Goal: Check status: Check status

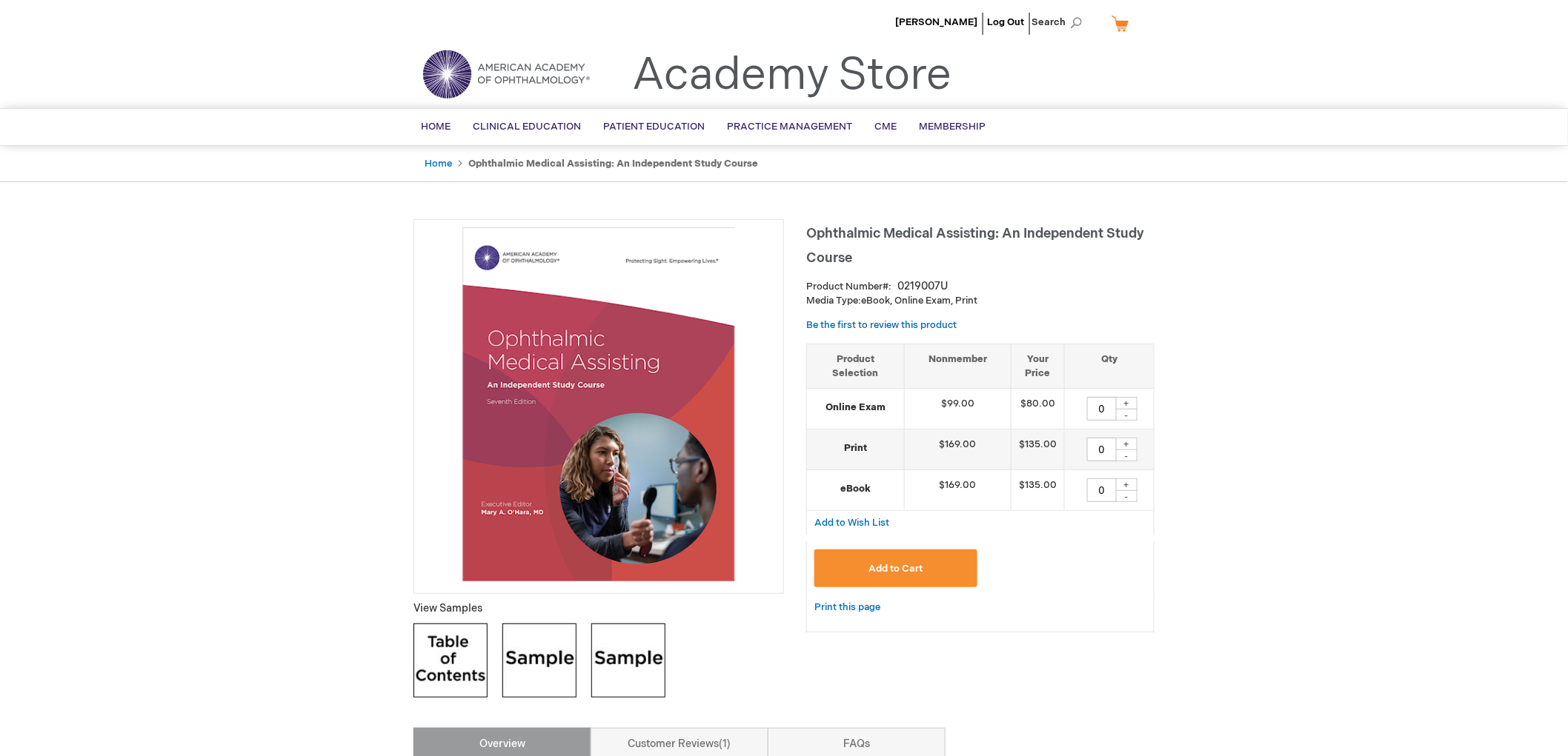
click at [1132, 404] on div "+" at bounding box center [1126, 403] width 22 height 13
type input "1"
click at [923, 566] on button "Add to Cart" at bounding box center [896, 568] width 163 height 38
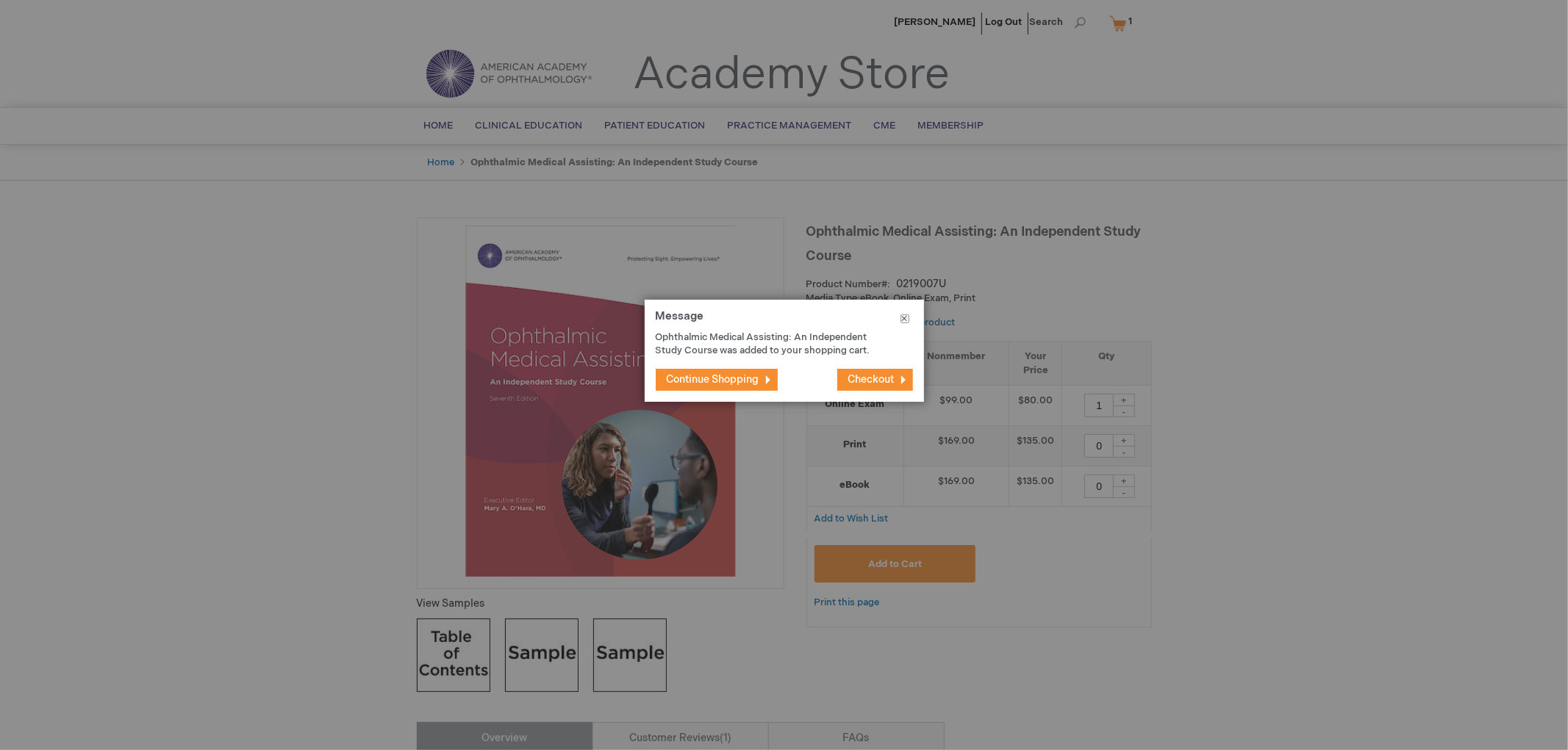
click at [903, 319] on button "Close" at bounding box center [905, 322] width 38 height 44
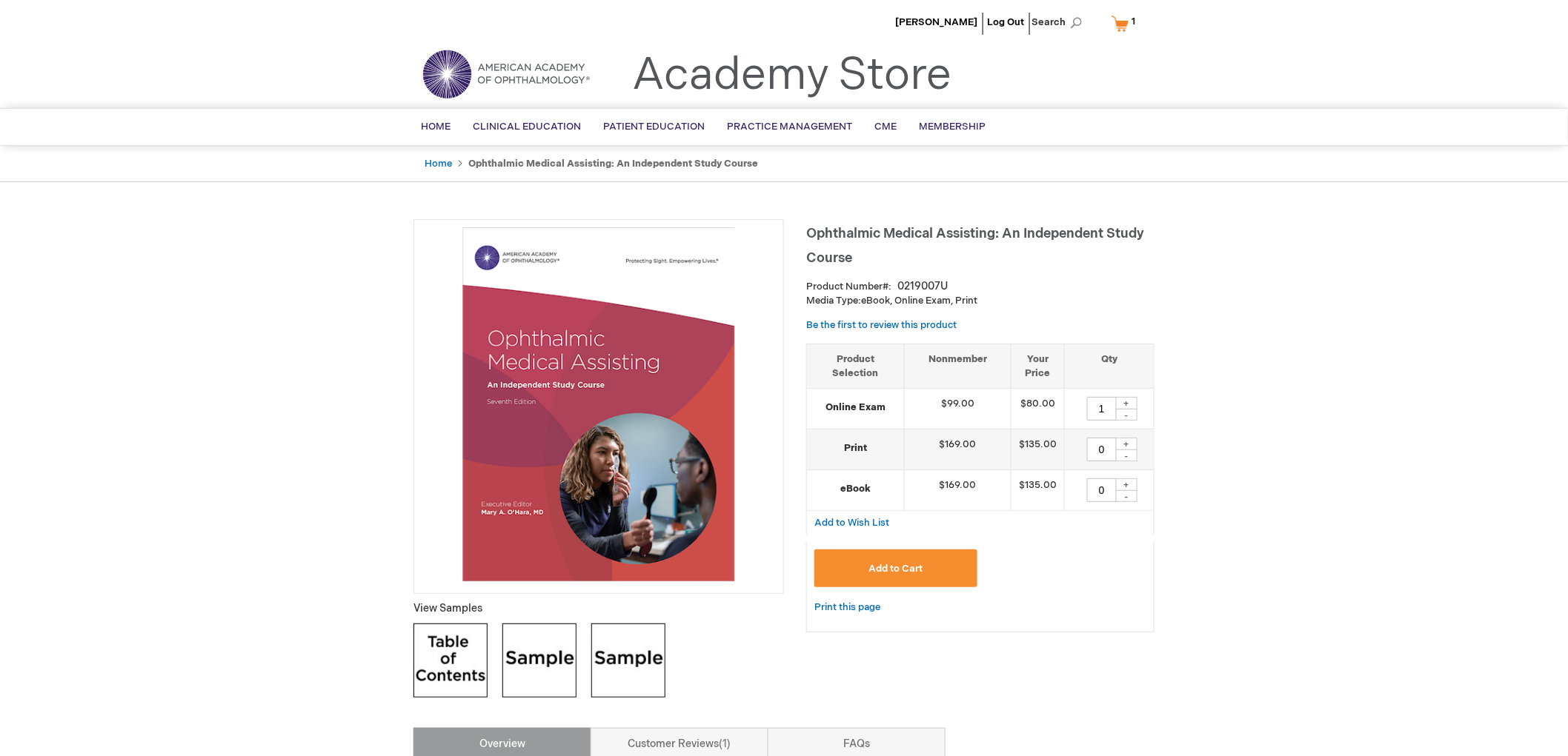
click at [1122, 19] on link "My Cart 1 1 items" at bounding box center [1127, 23] width 36 height 26
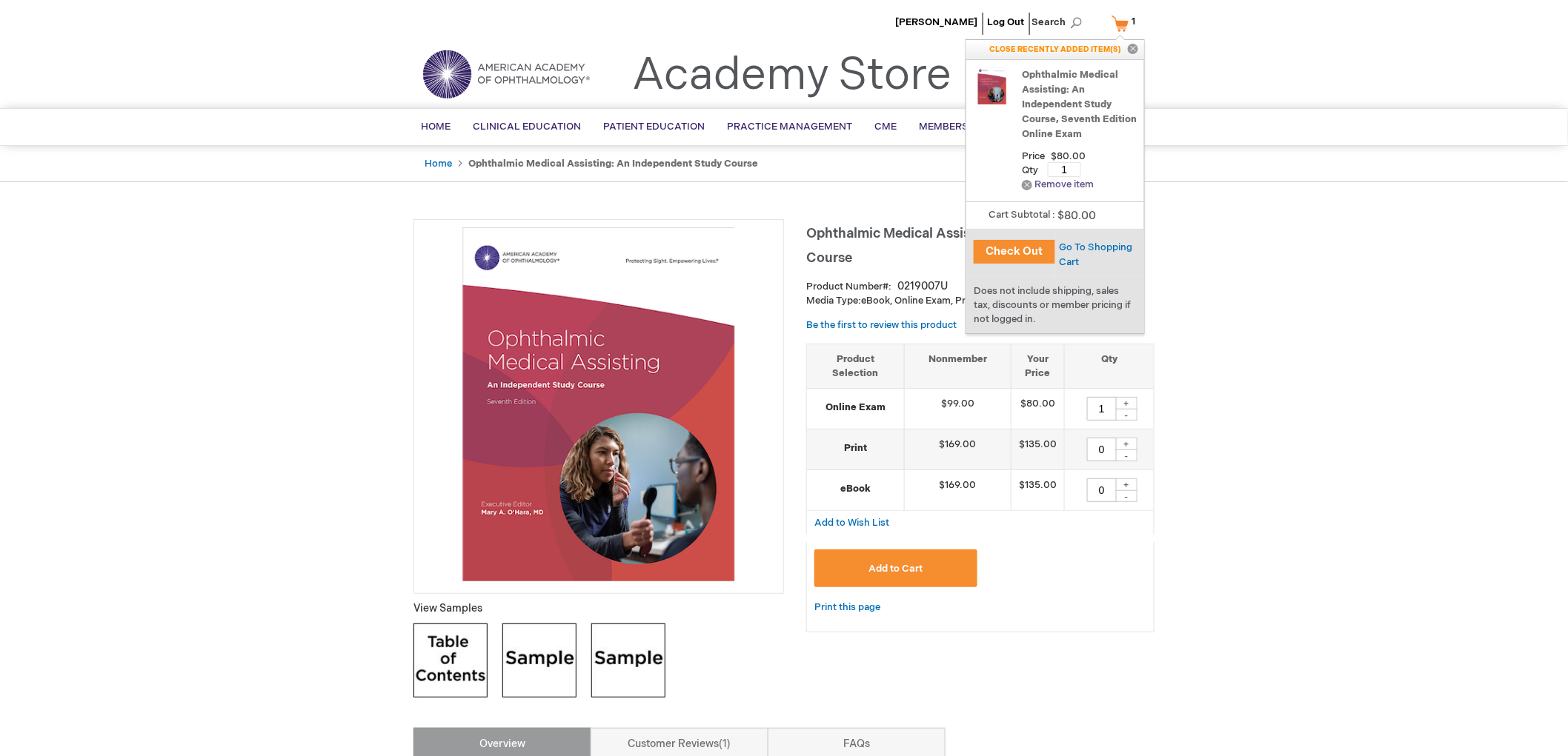
click at [1054, 183] on link "Remove Remove item" at bounding box center [1058, 185] width 72 height 11
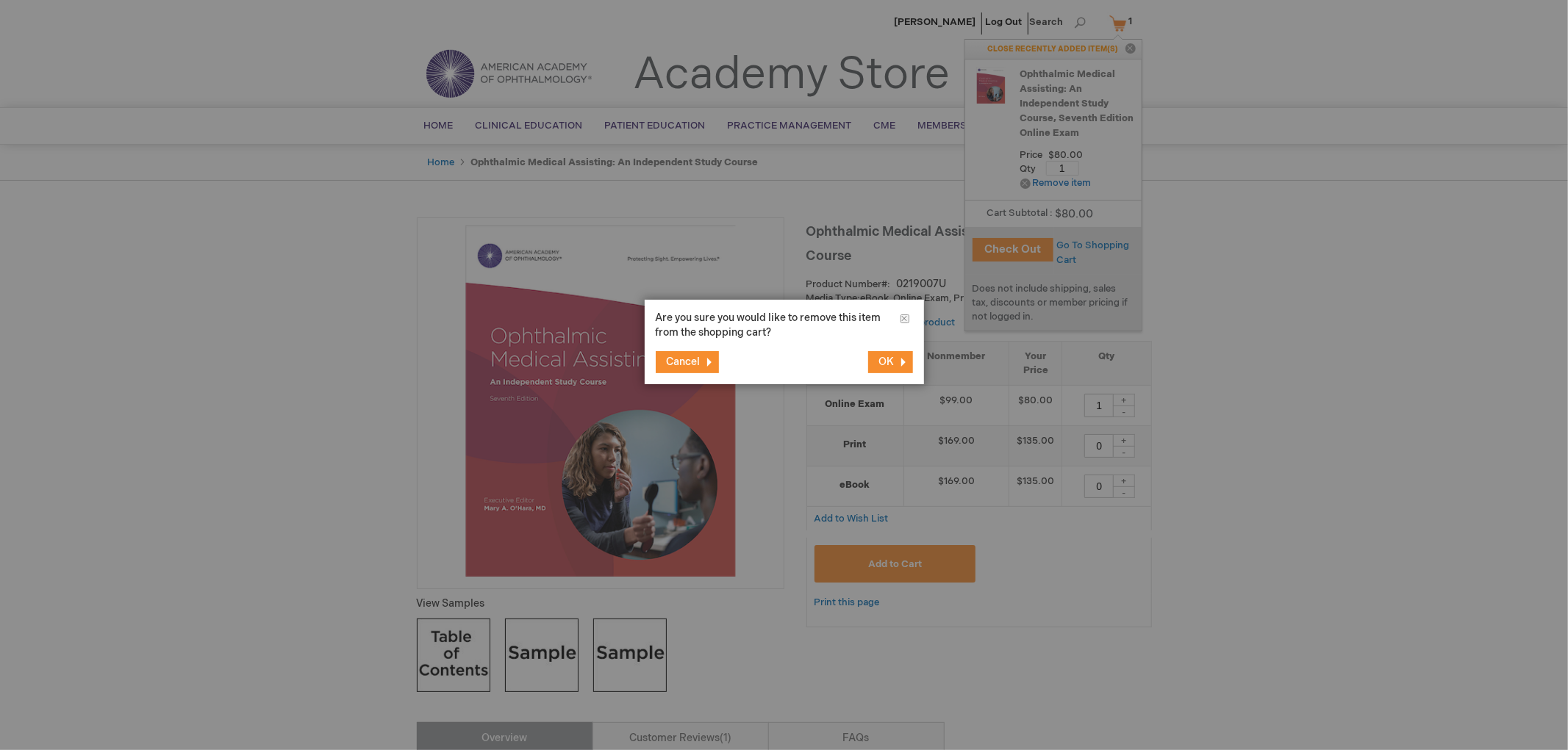
click at [898, 356] on button "OK" at bounding box center [890, 362] width 45 height 22
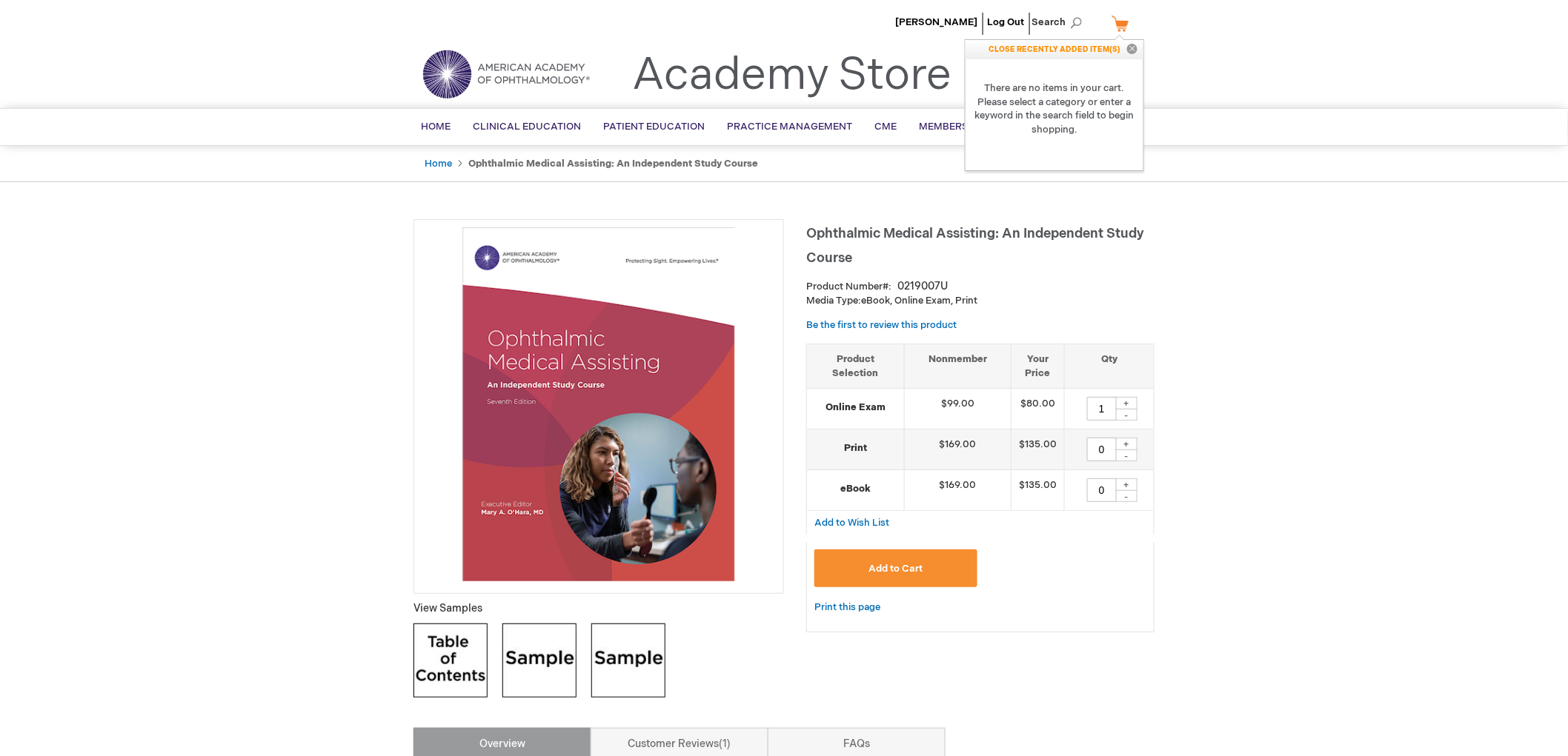
click at [1261, 171] on div "Home Ophthalmic Medical Assisting: An Independent Study Course" at bounding box center [784, 164] width 1568 height 37
click at [960, 126] on span "Membership" at bounding box center [952, 127] width 66 height 12
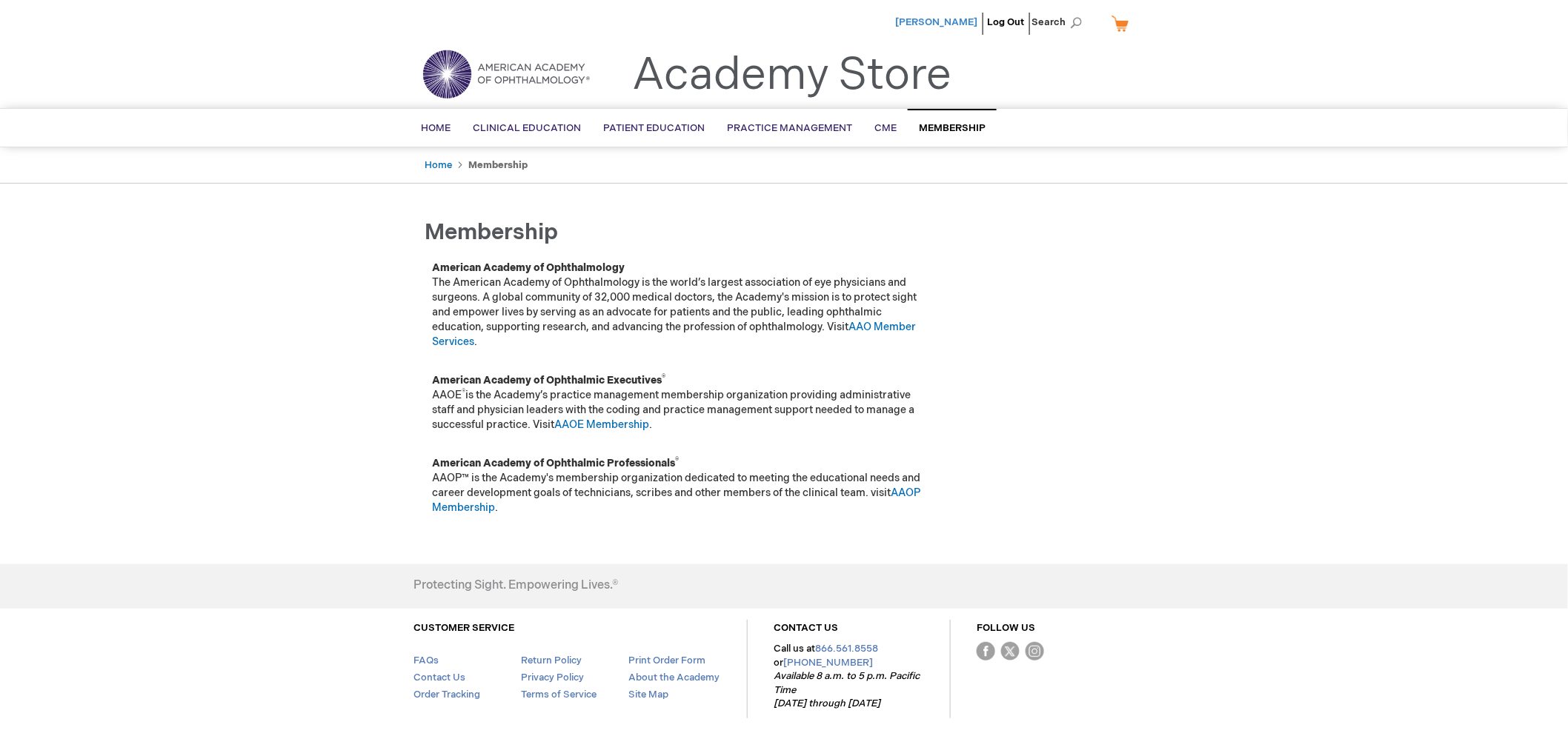
click at [957, 18] on span "[PERSON_NAME]" at bounding box center [936, 23] width 82 height 12
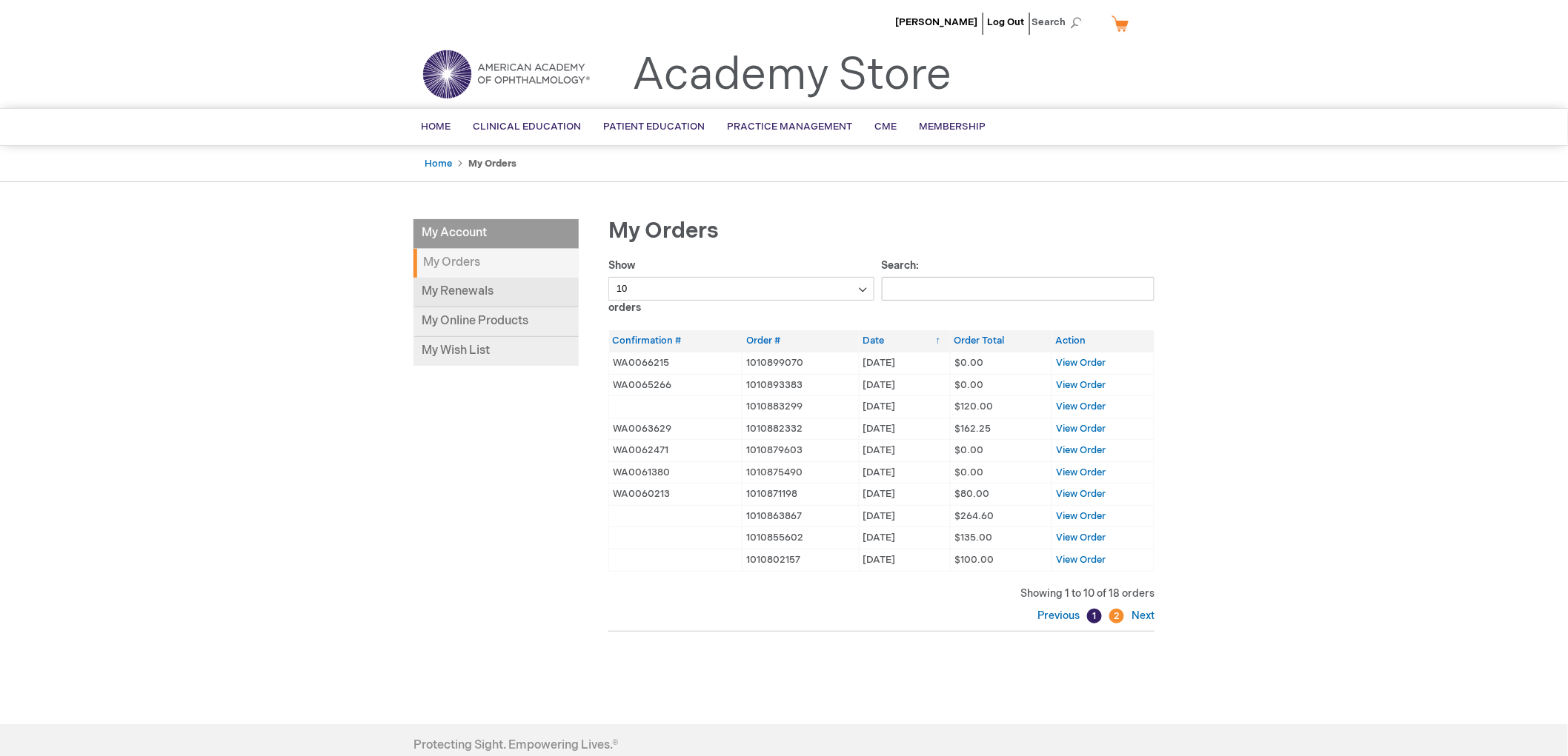
click at [457, 291] on link "My Renewals" at bounding box center [496, 292] width 165 height 29
click at [1085, 407] on span "View Order" at bounding box center [1081, 407] width 50 height 12
click at [1090, 426] on span "View Order" at bounding box center [1081, 429] width 50 height 12
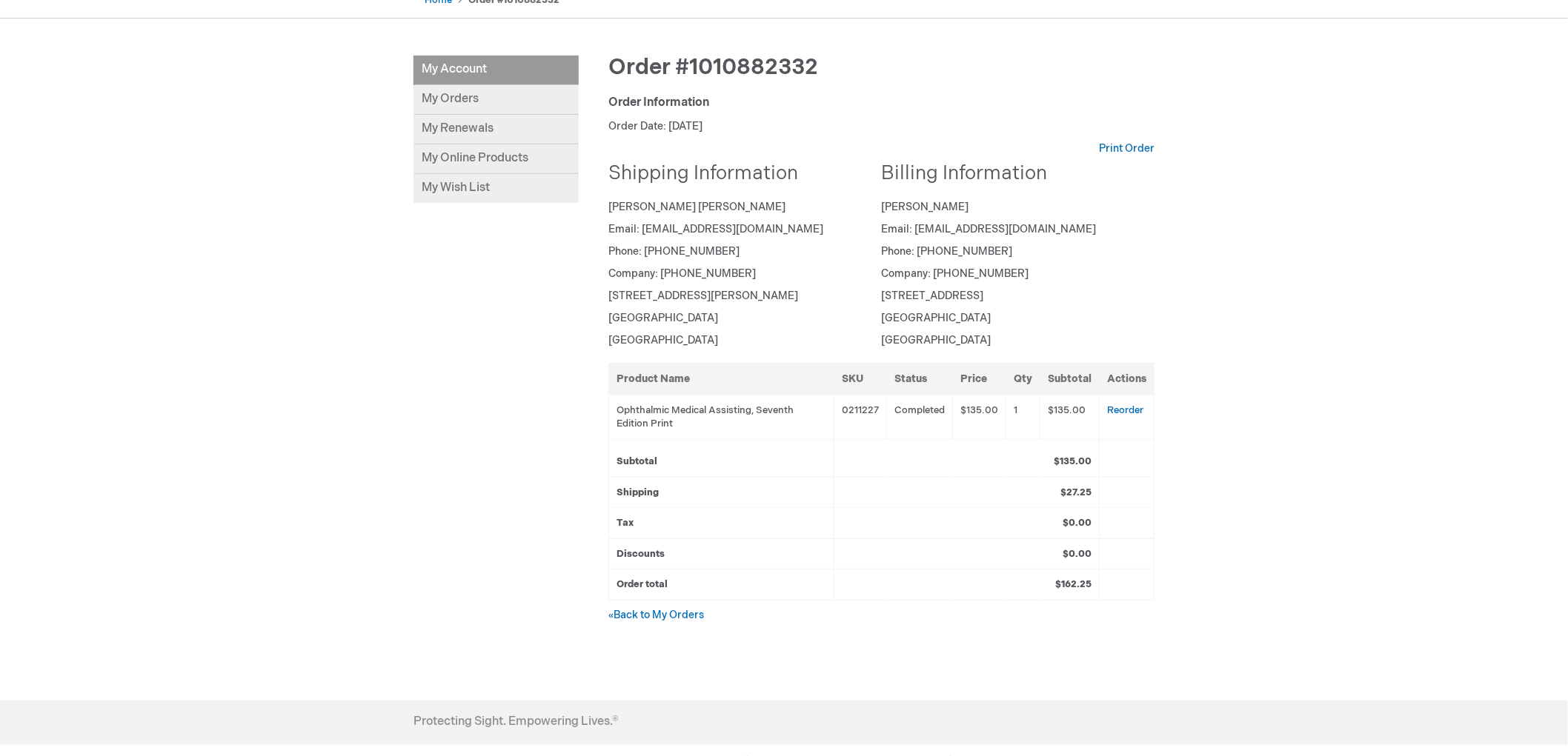
scroll to position [164, 0]
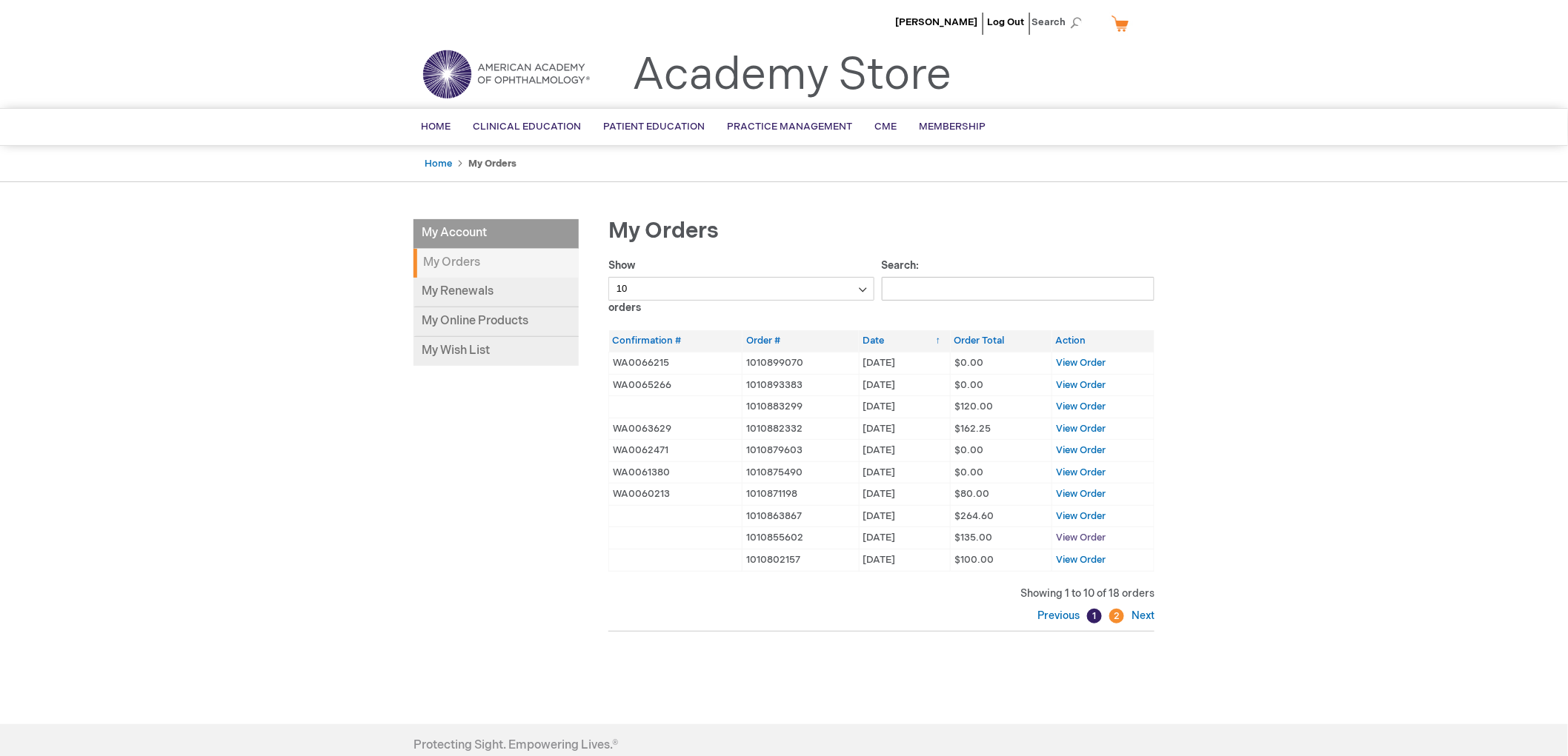
click at [1084, 539] on span "View Order" at bounding box center [1081, 538] width 50 height 12
click at [953, 20] on span "[PERSON_NAME]" at bounding box center [936, 23] width 82 height 12
click at [436, 124] on span "Home" at bounding box center [436, 127] width 29 height 12
